Goal: Transaction & Acquisition: Purchase product/service

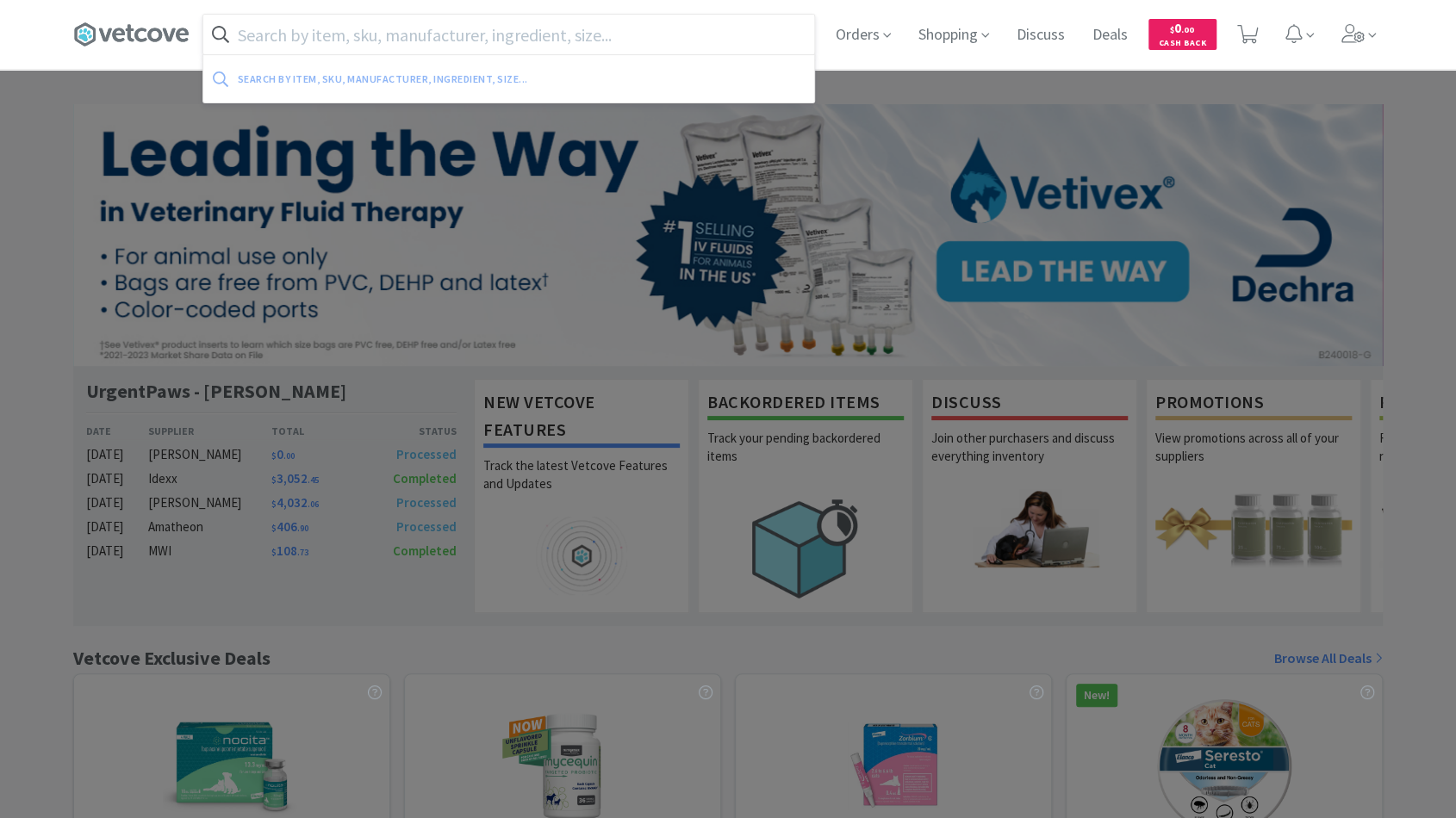
click at [587, 37] on input "text" at bounding box center [509, 33] width 611 height 39
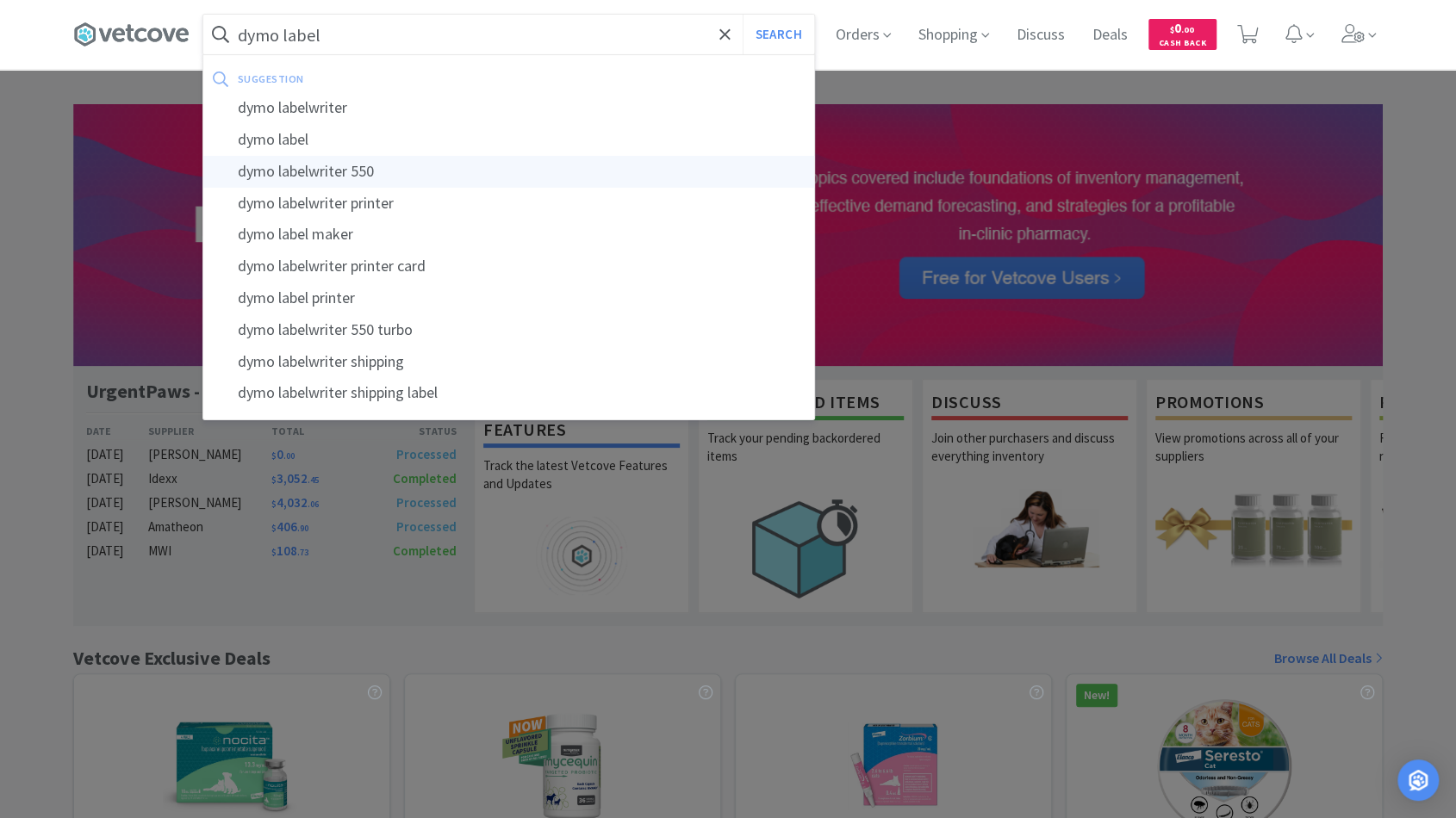
click at [479, 170] on div "dymo labelwriter 550" at bounding box center [509, 171] width 611 height 31
type input "dymo labelwriter 550"
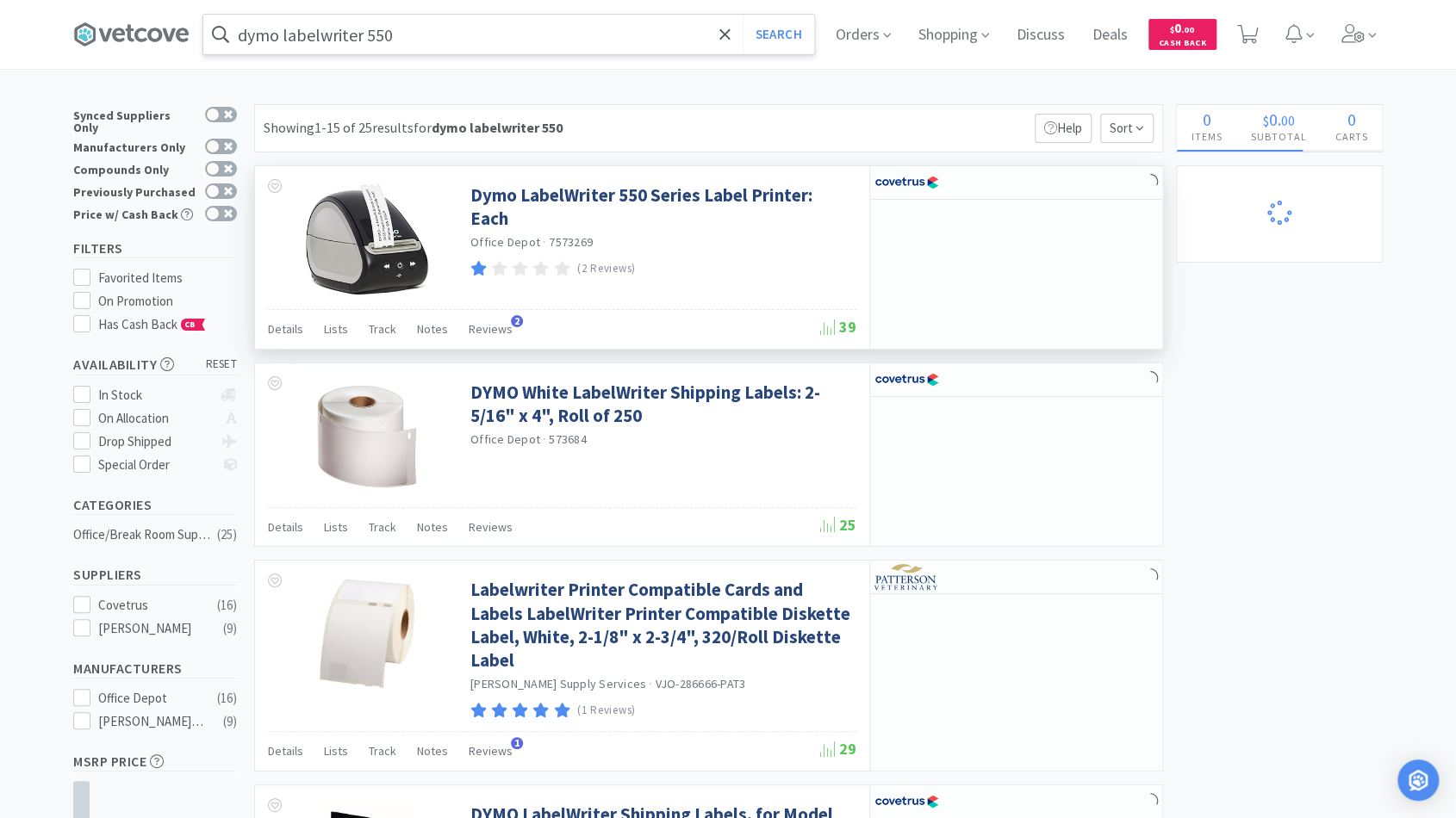
select select "3"
select select "1"
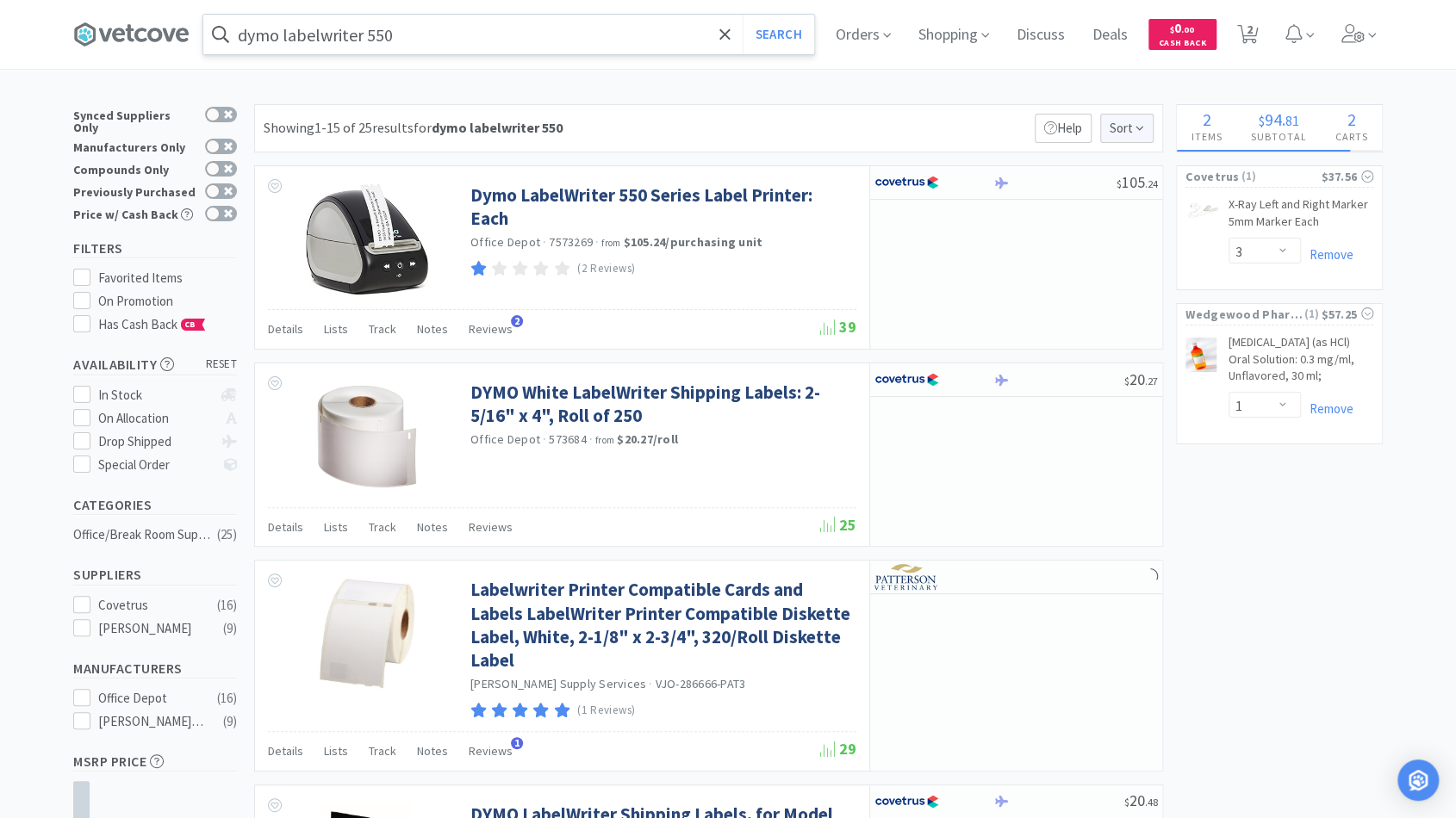
click at [732, 141] on span "Sort" at bounding box center [1127, 128] width 53 height 30
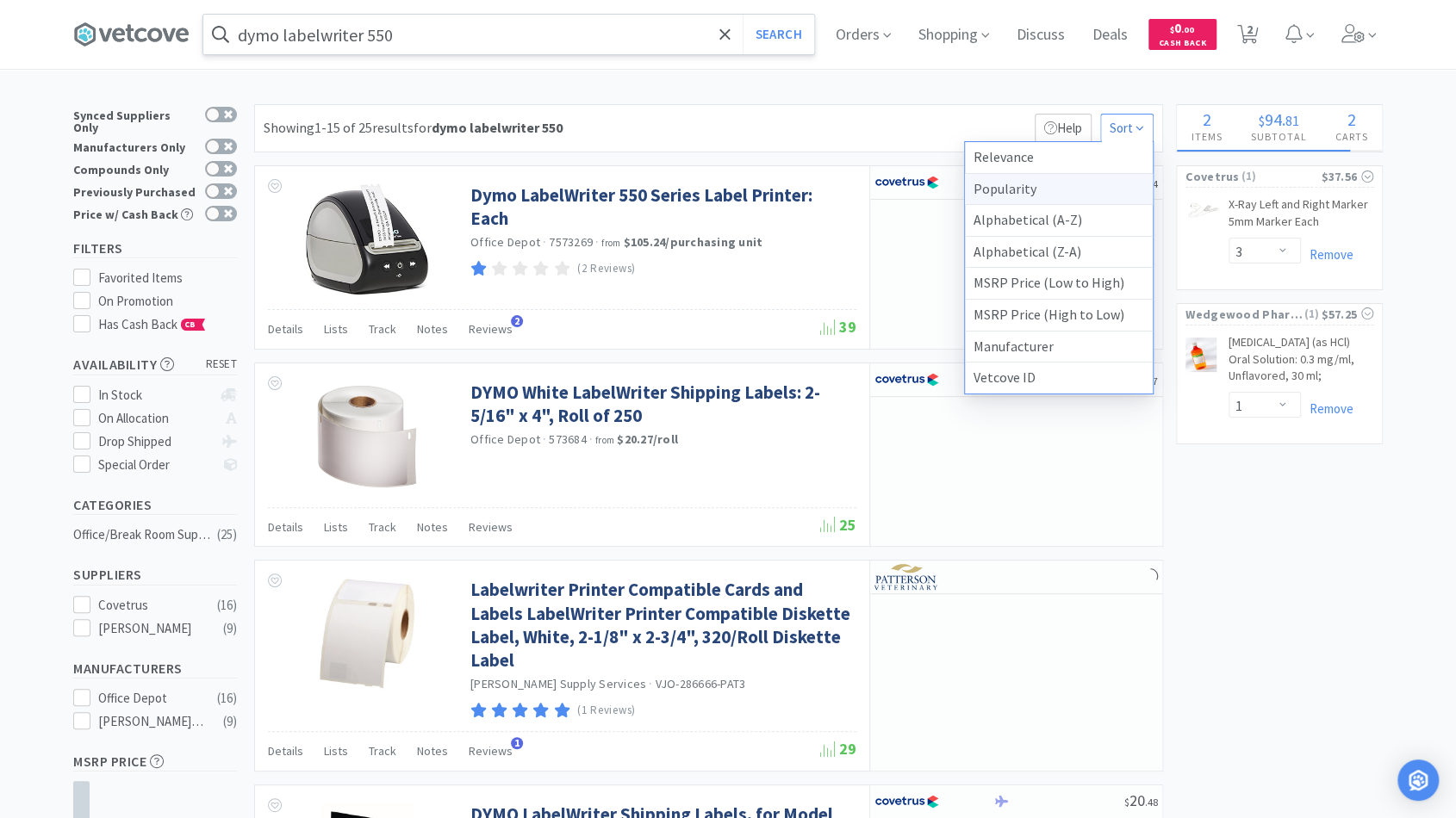
click at [732, 202] on div "Popularity" at bounding box center [1058, 189] width 188 height 31
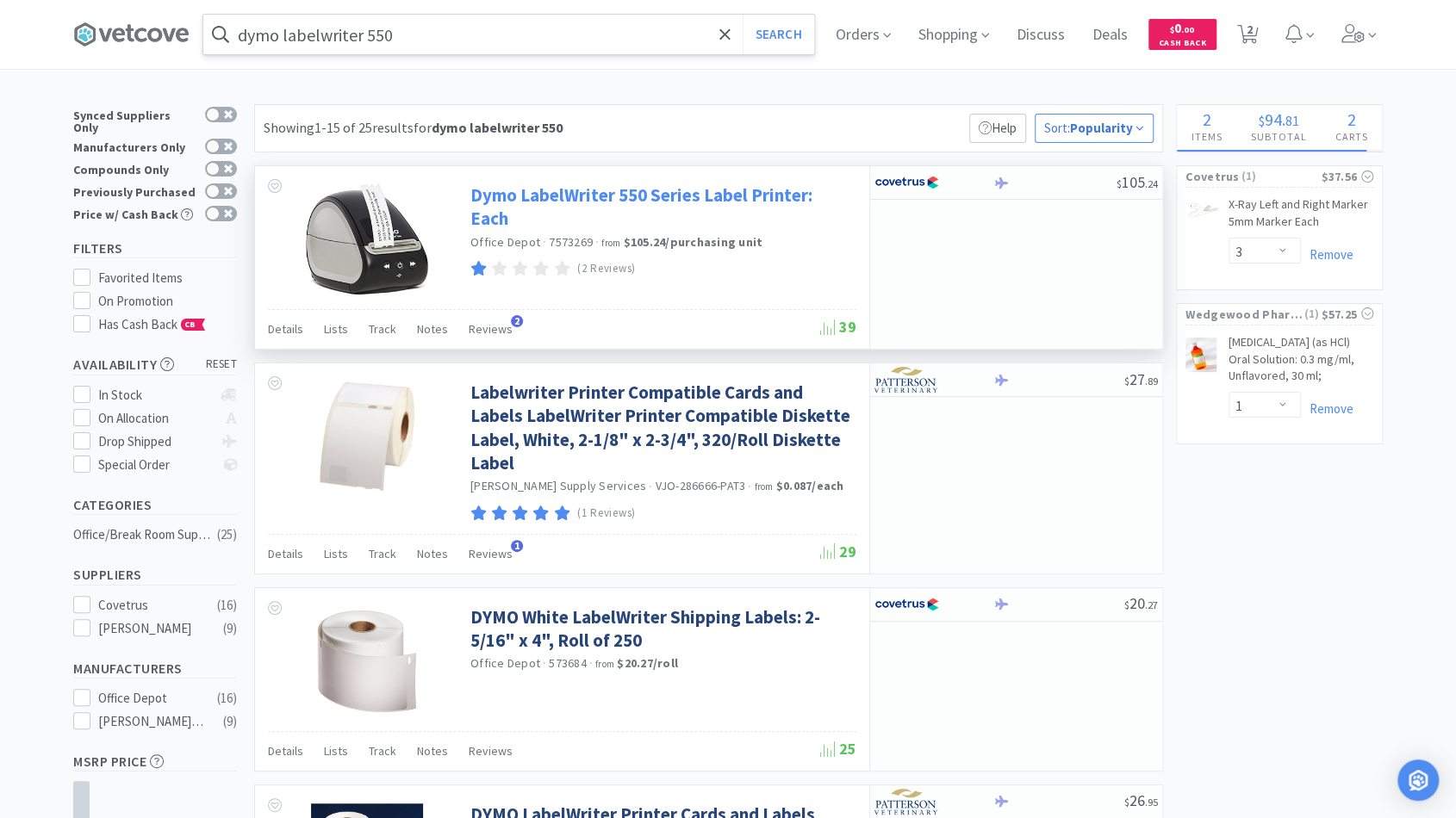
click at [590, 194] on link "Dymo LabelWriter 550 Series Label Printer: Each" at bounding box center [662, 207] width 382 height 48
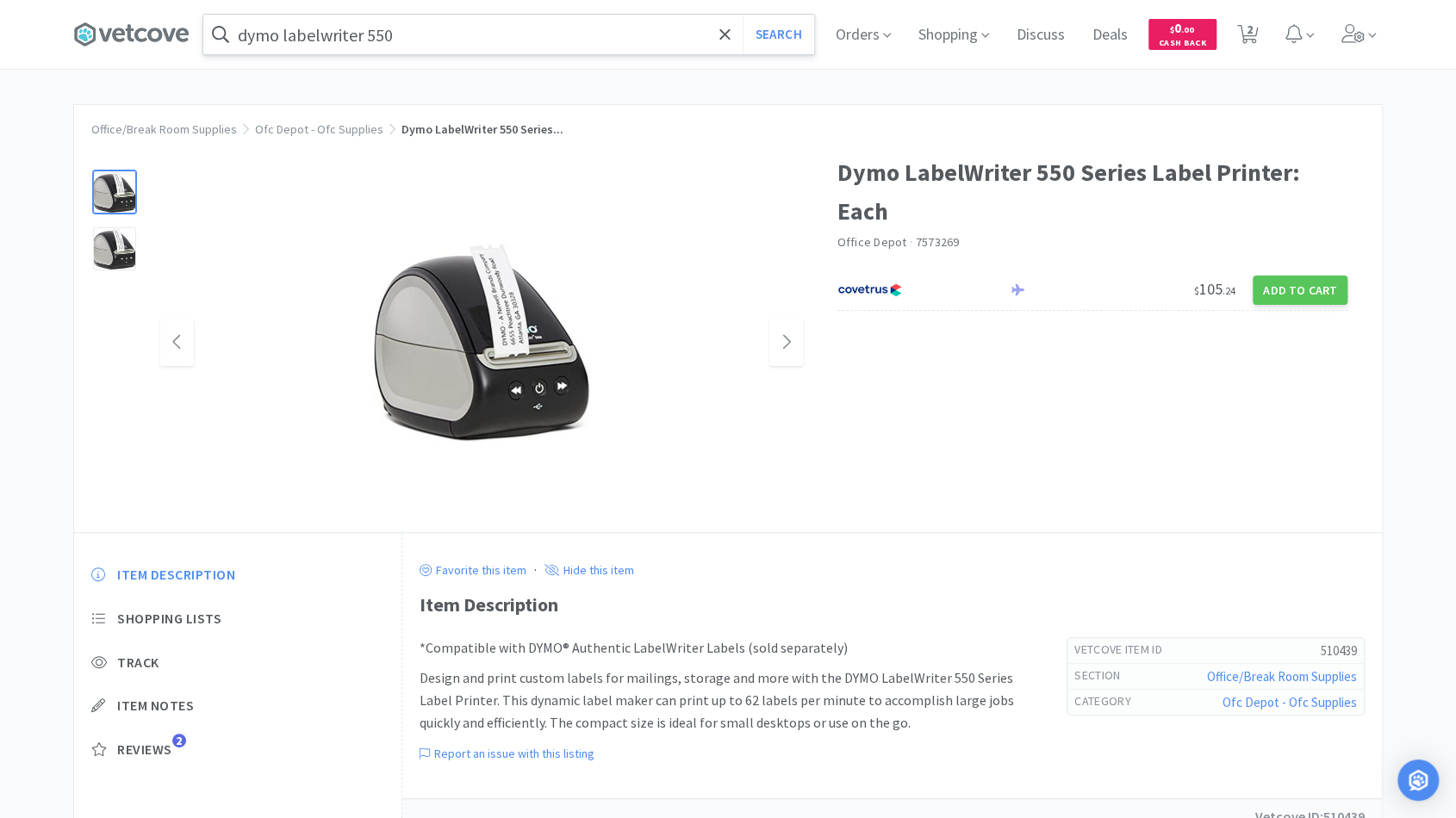
click at [589, 200] on div at bounding box center [481, 343] width 643 height 345
click at [405, 32] on input "dymo labelwriter 550" at bounding box center [509, 33] width 611 height 39
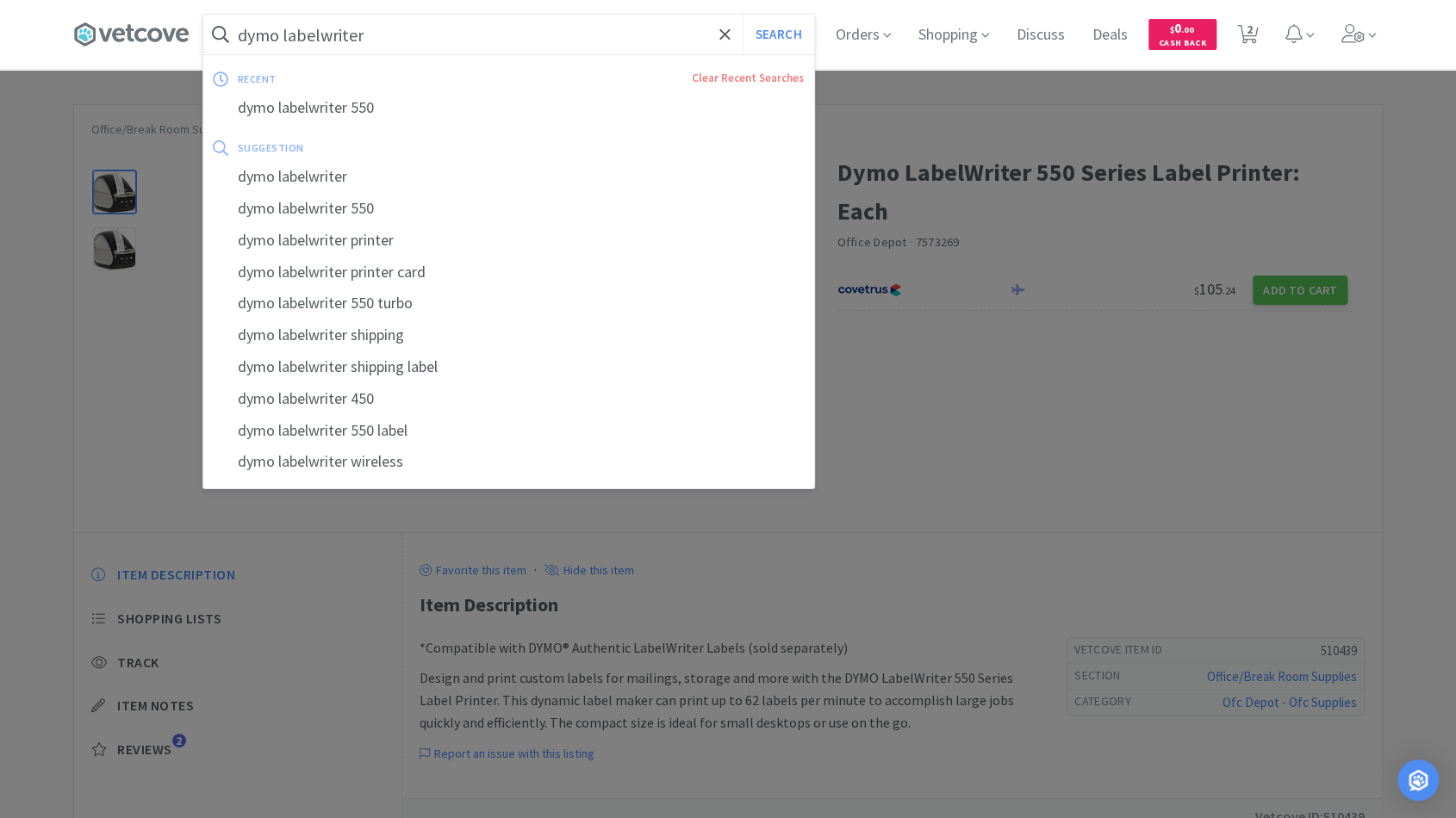
type input "dymo labelwriter"
click at [732, 14] on button "Search" at bounding box center [778, 33] width 72 height 39
select select "3"
select select "1"
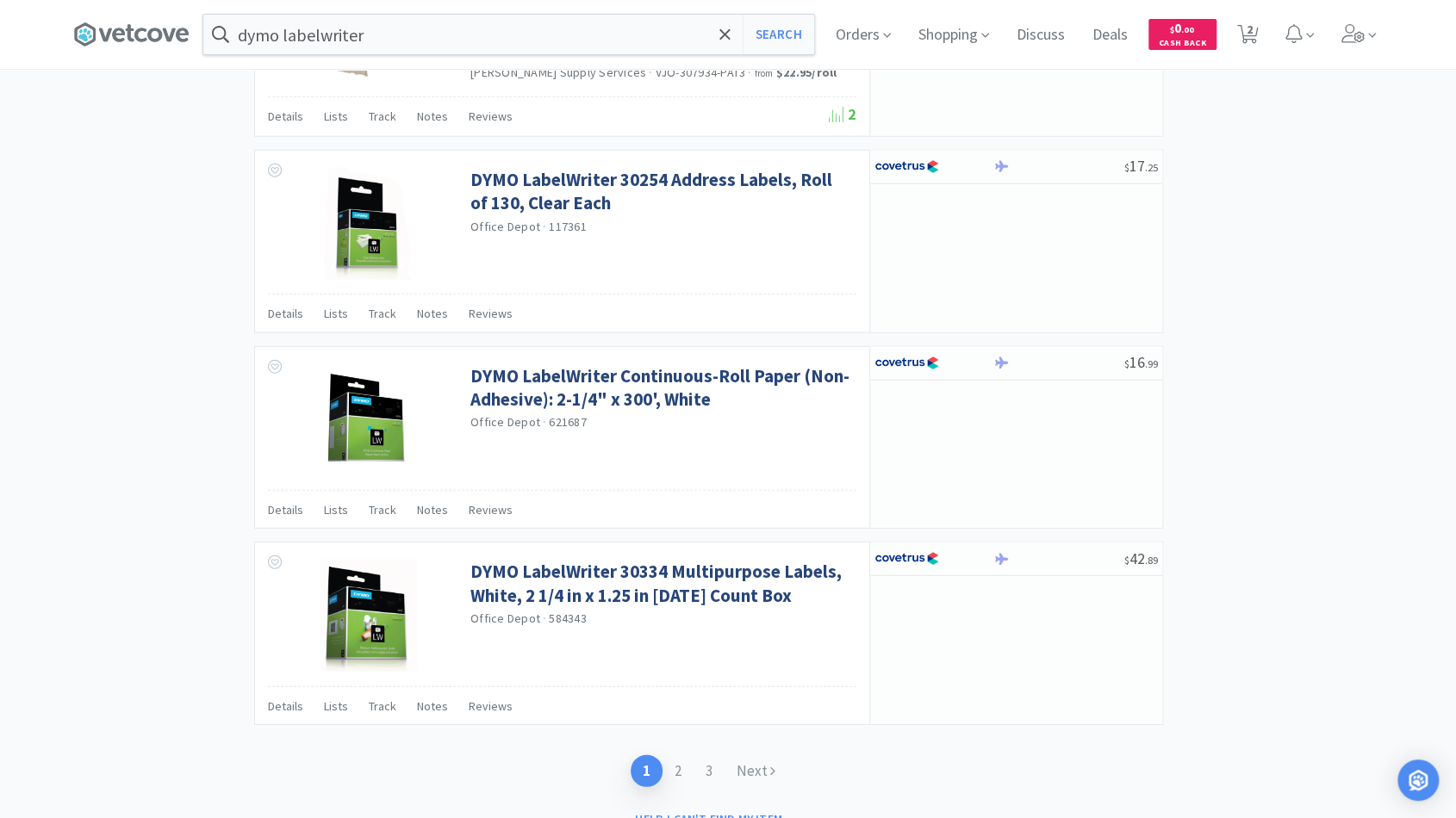
scroll to position [2472, 0]
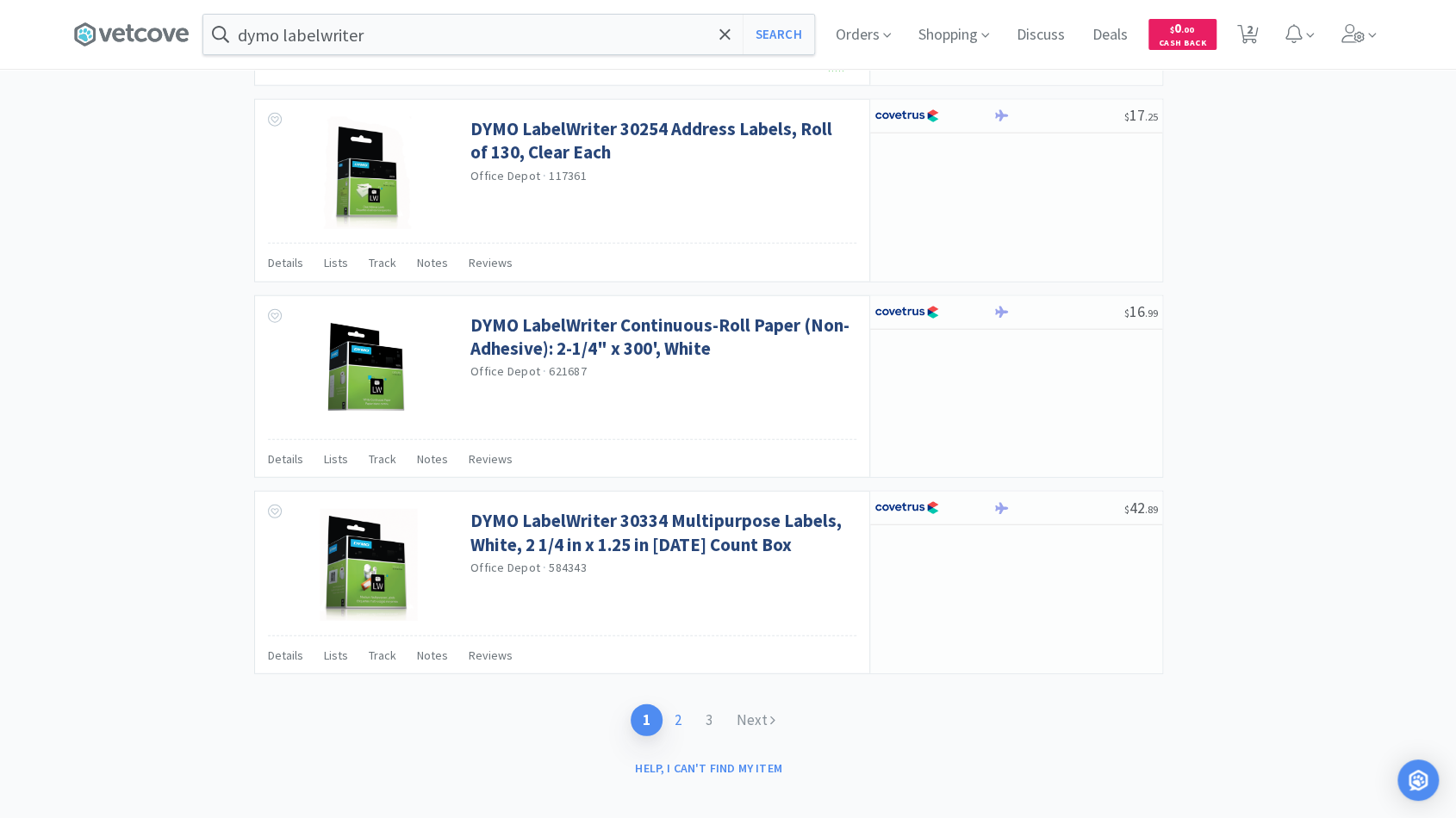
click at [676, 708] on link "2" at bounding box center [678, 720] width 31 height 31
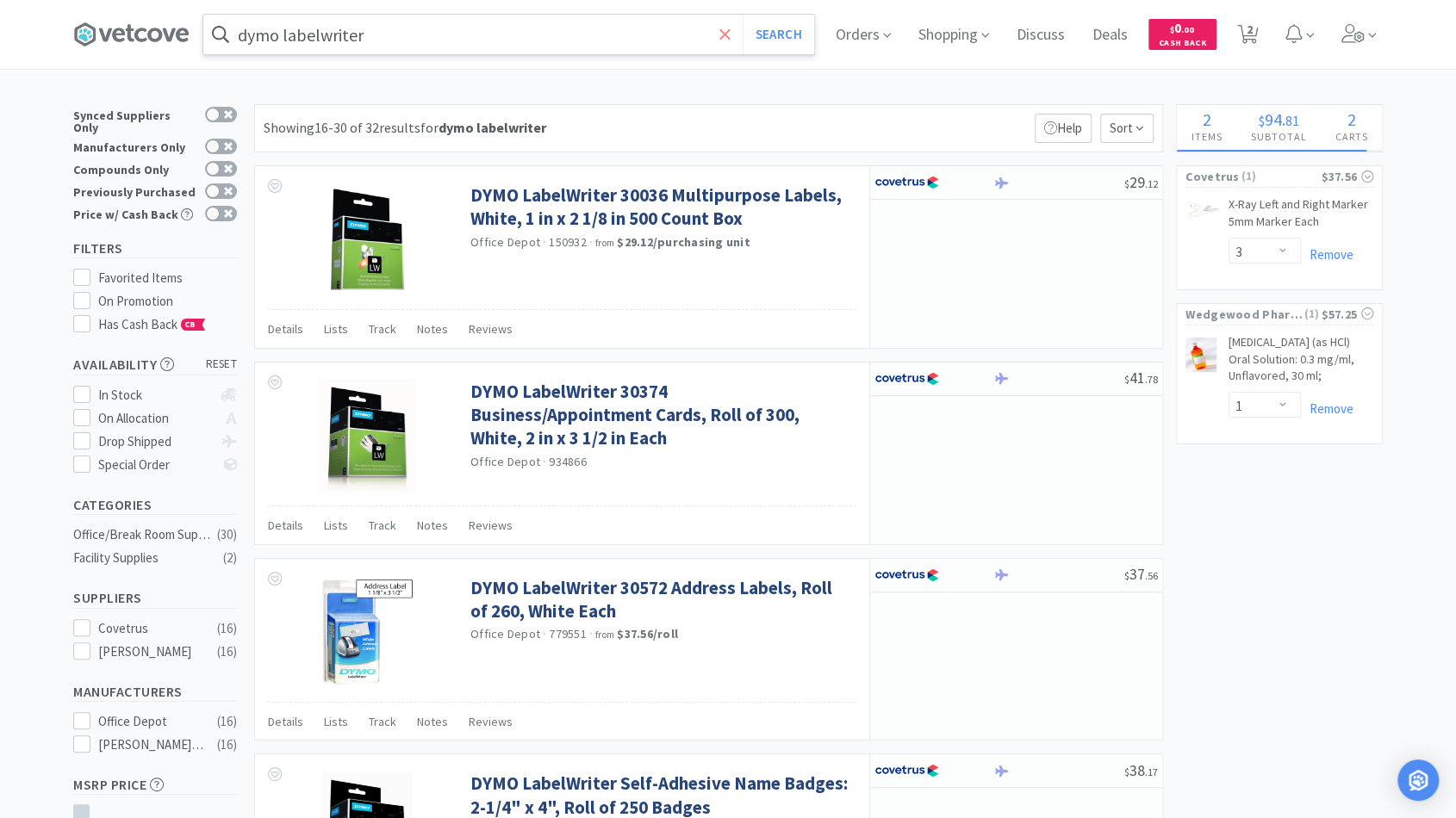
click at [730, 33] on icon at bounding box center [725, 34] width 11 height 17
click at [732, 44] on span "2" at bounding box center [1247, 33] width 22 height 24
select select "1"
select select "3"
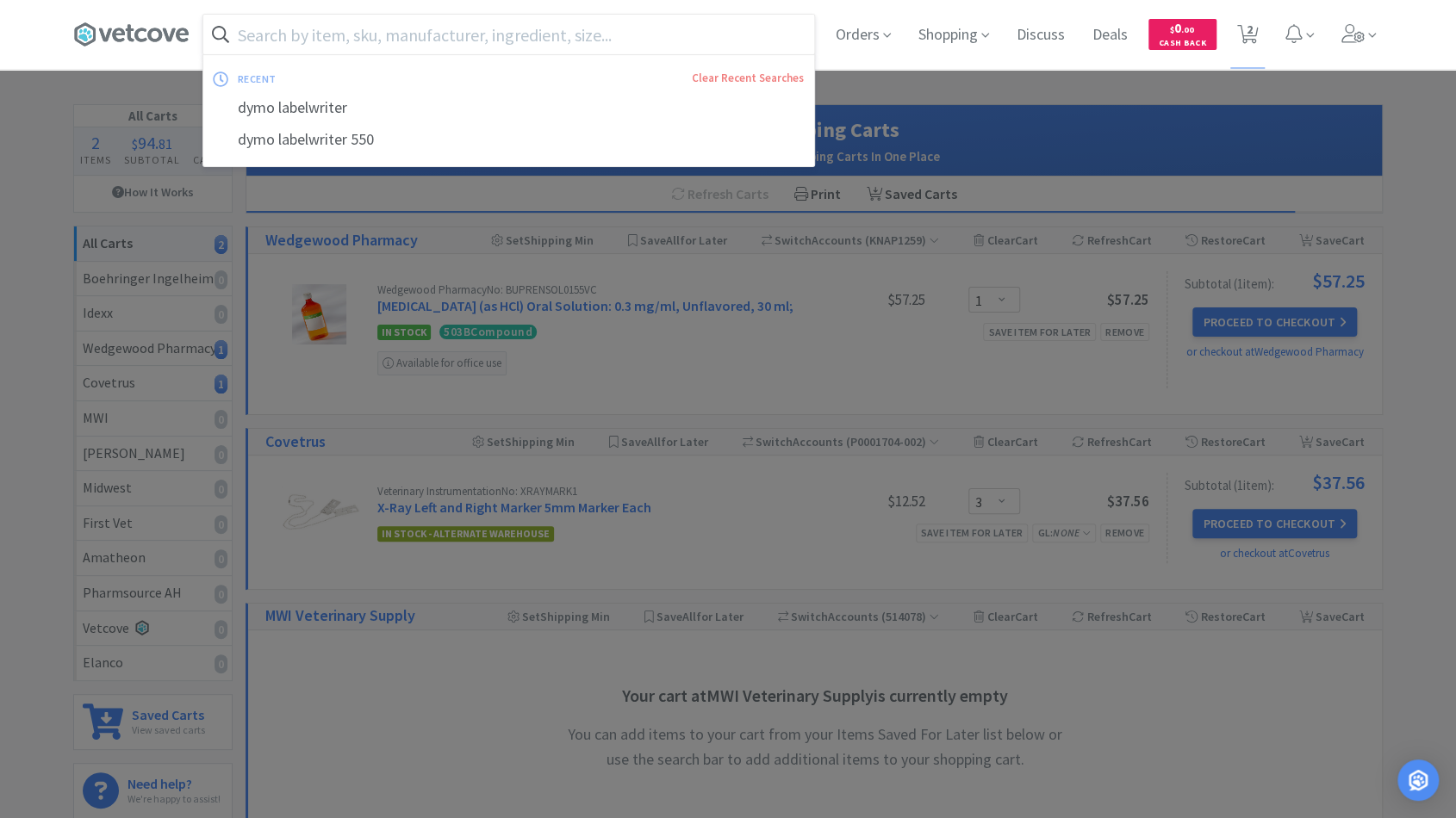
click at [325, 38] on input "text" at bounding box center [509, 33] width 611 height 39
click at [344, 143] on div "dymo labelwriter 550" at bounding box center [509, 139] width 611 height 31
type input "dymo labelwriter 550"
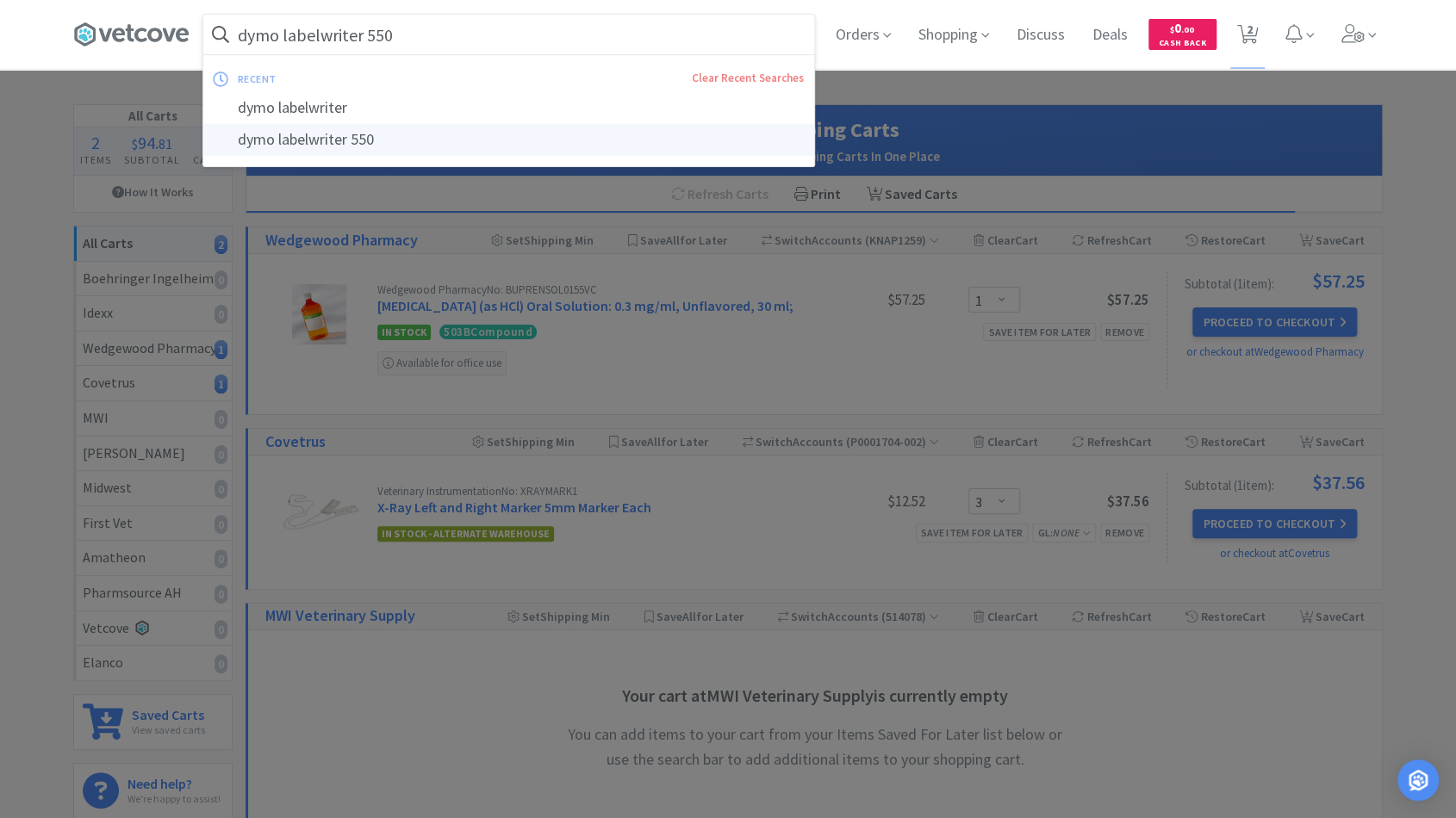
select select "3"
select select "1"
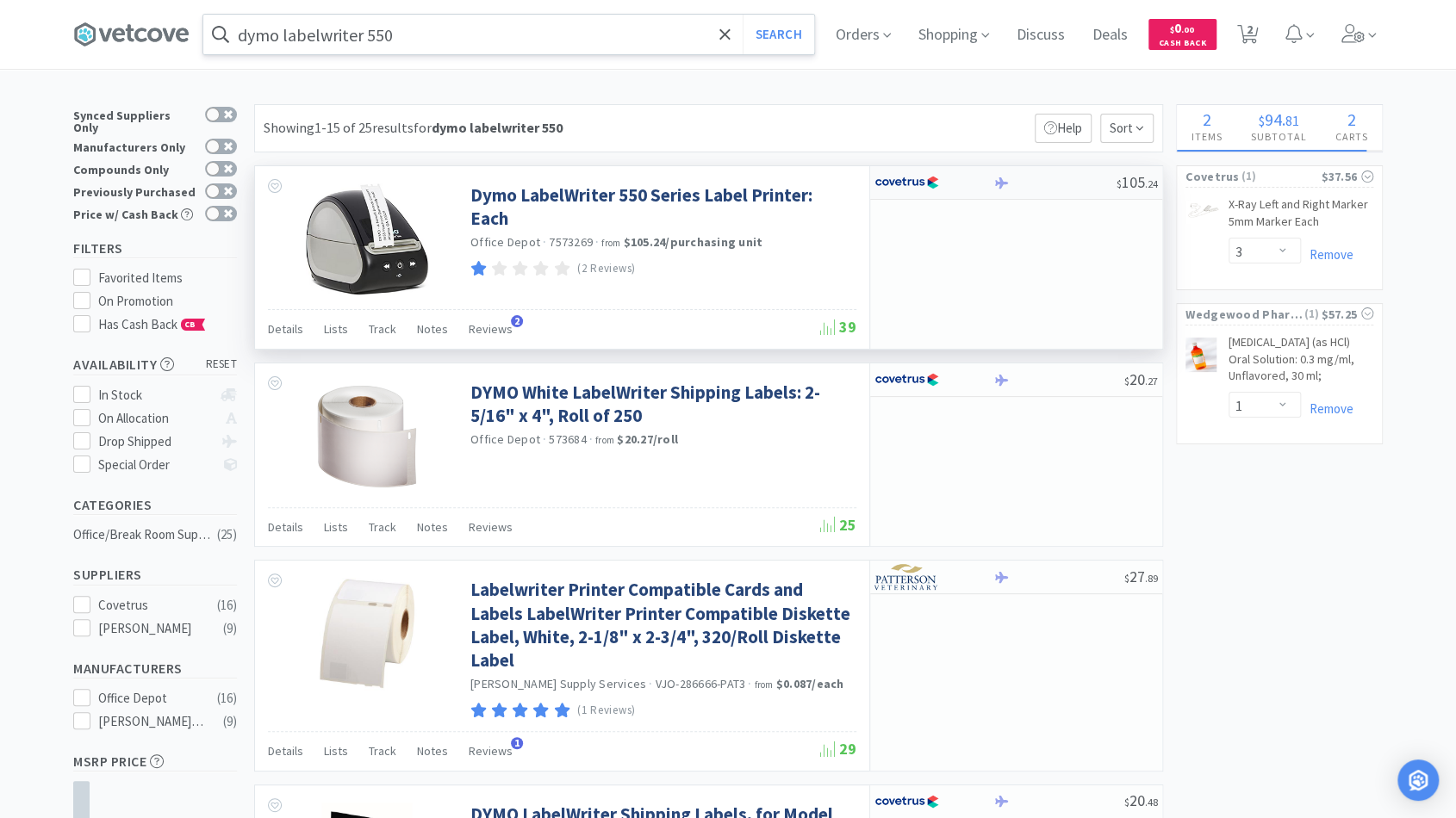
click at [732, 191] on div at bounding box center [934, 182] width 118 height 30
select select "1"
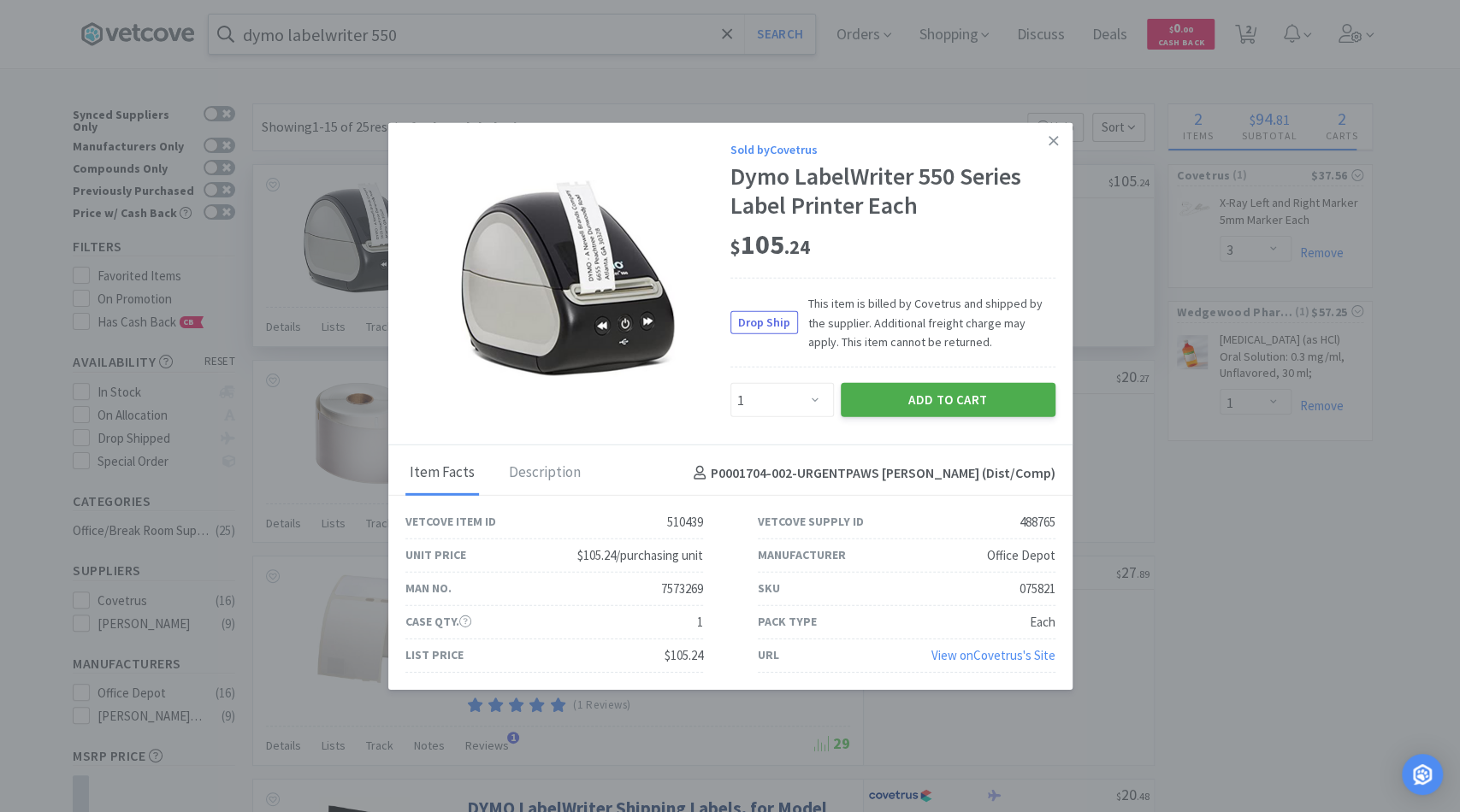
click at [727, 393] on button "Add to Cart" at bounding box center [948, 400] width 214 height 34
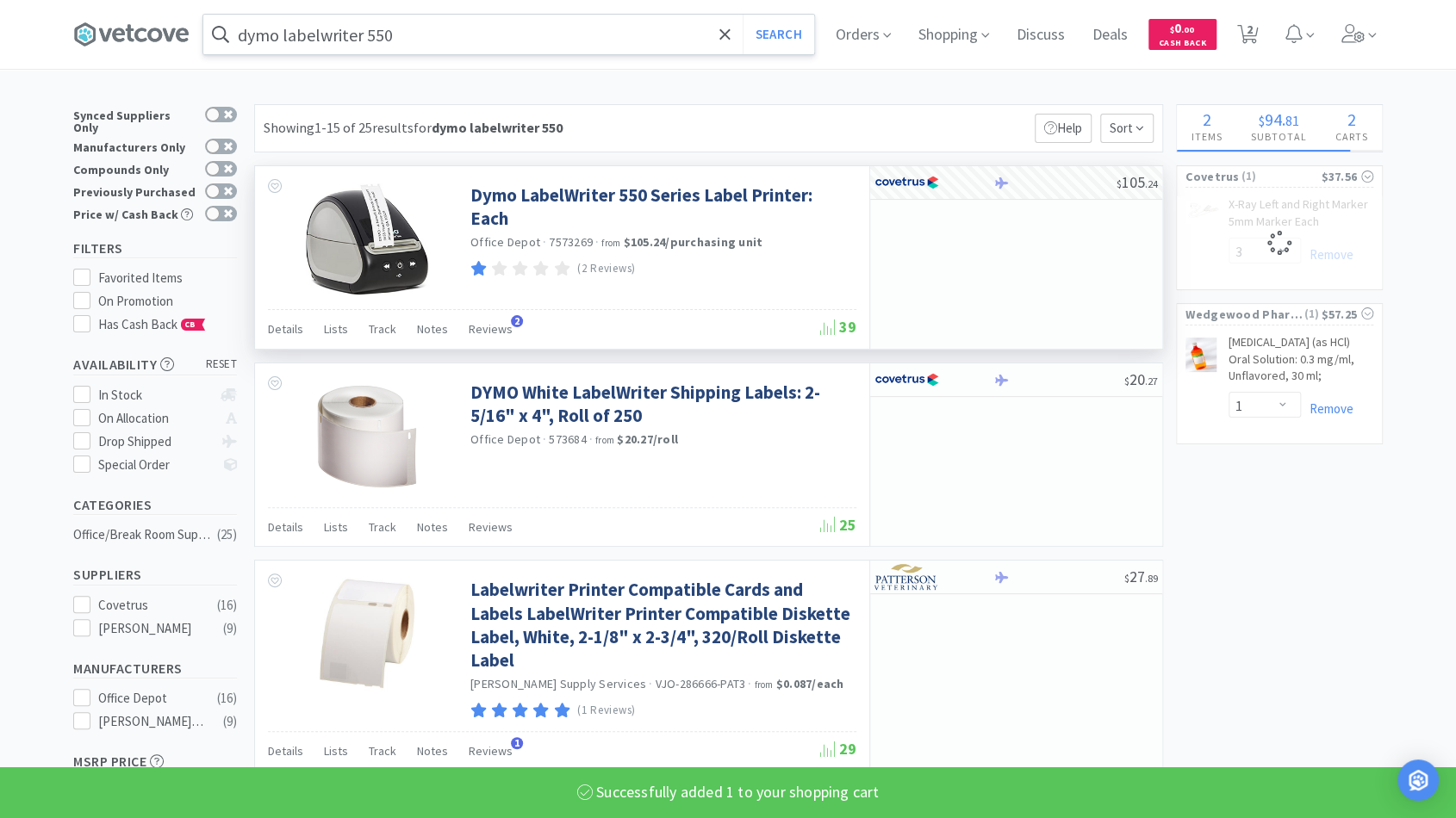
select select "1"
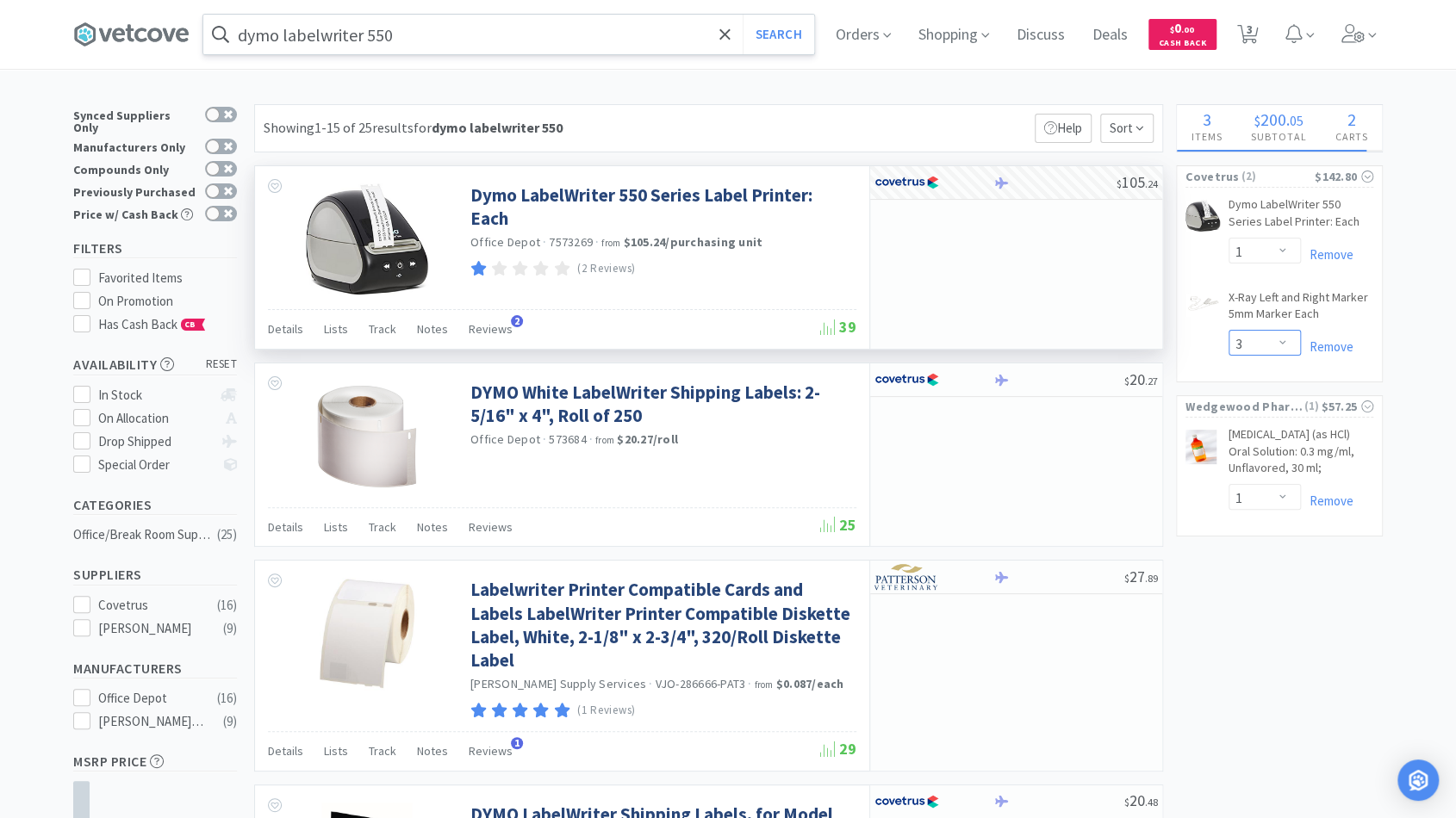
click at [732, 349] on select "Enter Quantity 1 2 3 4 5 6 7 8 9 10 11 12 13 14 15 16 17 18 19 20 Enter Quantity" at bounding box center [1264, 343] width 73 height 26
click at [732, 330] on select "Enter Quantity 1 2 3 4 5 6 7 8 9 10 11 12 13 14 15 16 17 18 19 20 Enter Quantity" at bounding box center [1264, 343] width 73 height 26
drag, startPoint x: 1263, startPoint y: 617, endPoint x: 1289, endPoint y: 598, distance: 32.2
click at [732, 330] on select "Enter Quantity 1 2 3 4 5 6 7 8 9 10 11 12 13 14 15 16 17 18 19 20 Enter Quantity" at bounding box center [1264, 343] width 73 height 26
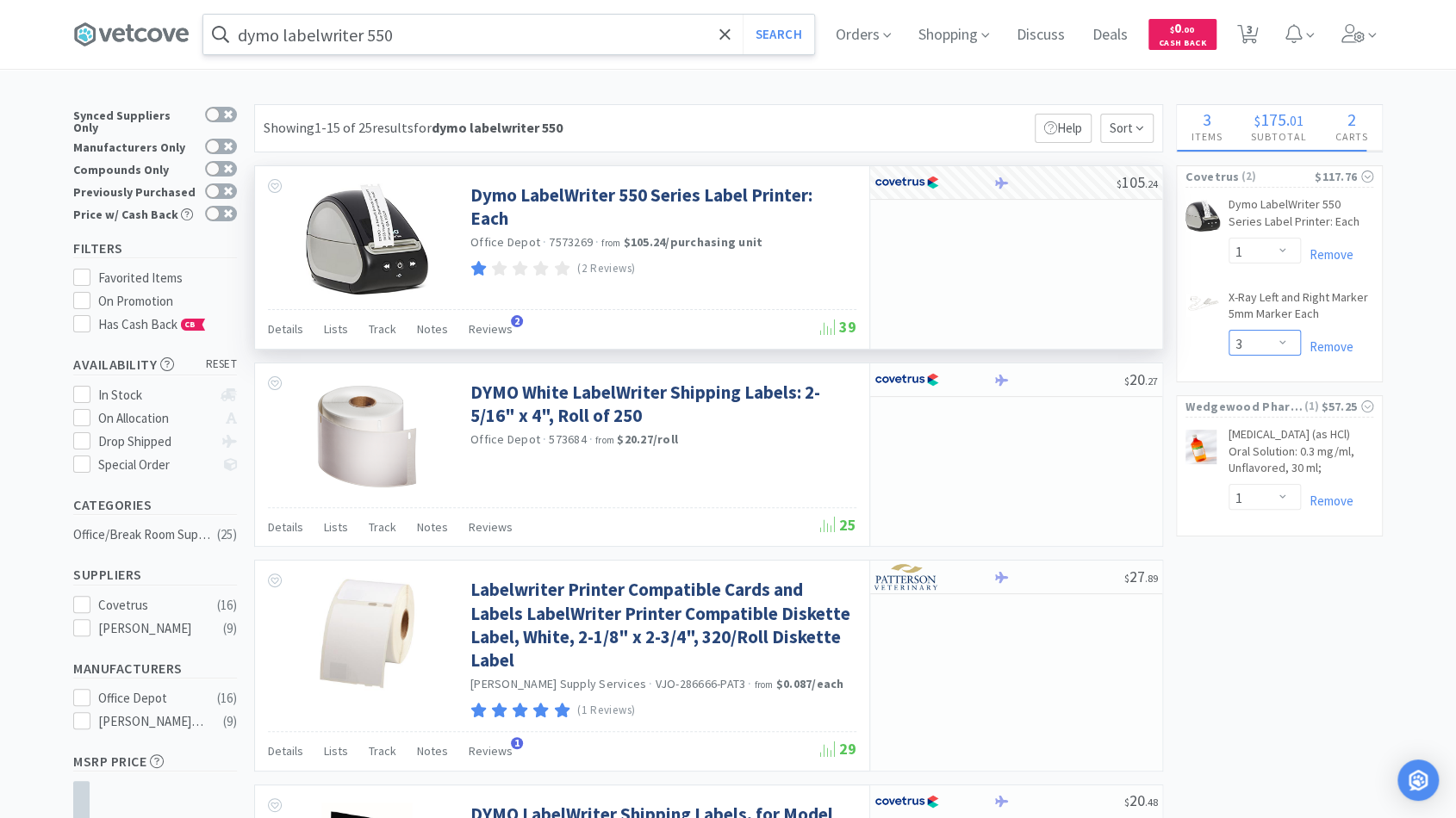
click at [732, 330] on select "Enter Quantity 1 2 3 4 5 6 7 8 9 10 11 12 13 14 15 16 17 18 19 20 Enter Quantity" at bounding box center [1264, 343] width 73 height 26
select select "3"
click at [732, 13] on span "3" at bounding box center [1247, 34] width 35 height 69
select select "1"
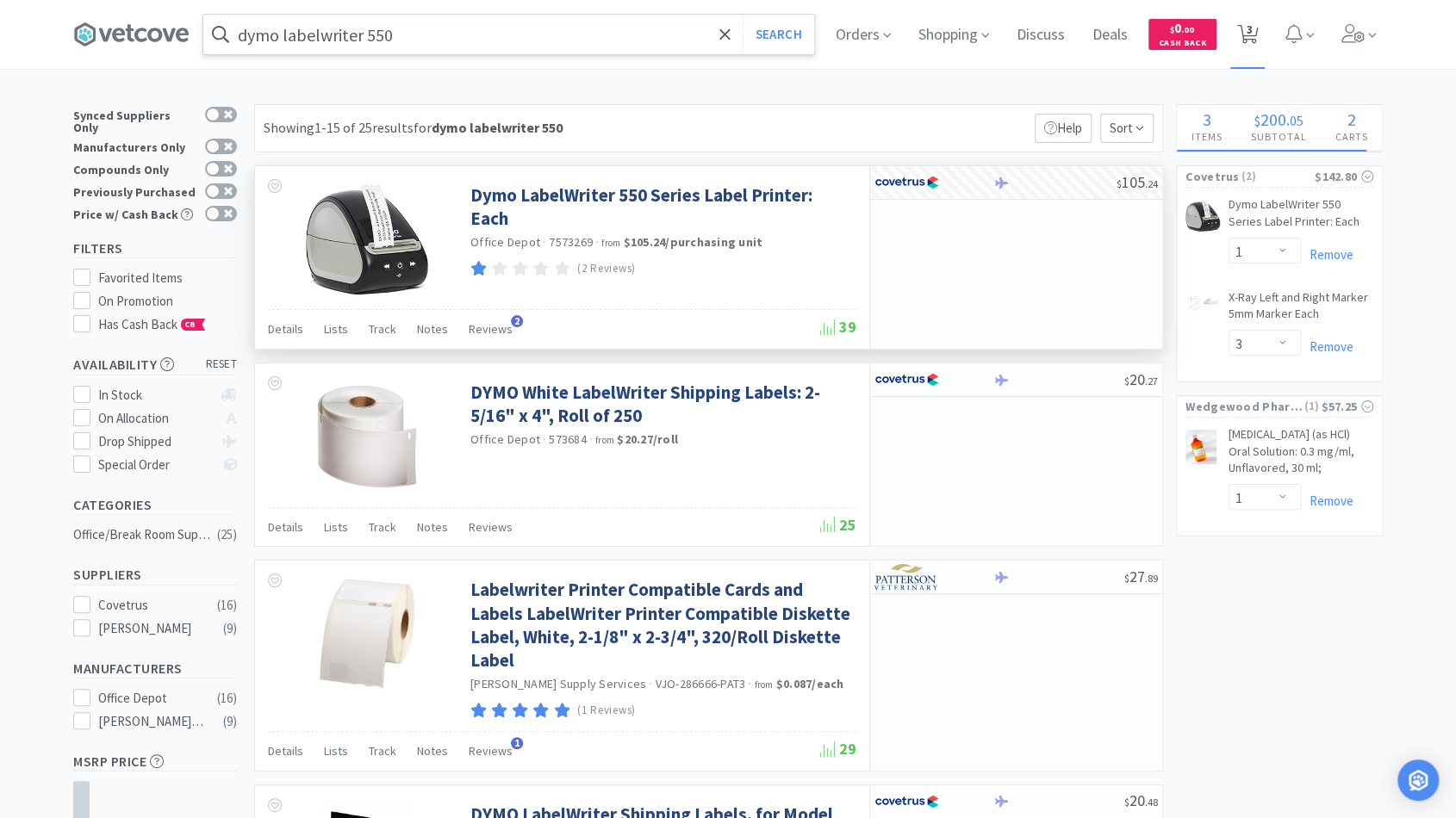
select select "3"
